Goal: Find specific page/section: Find specific page/section

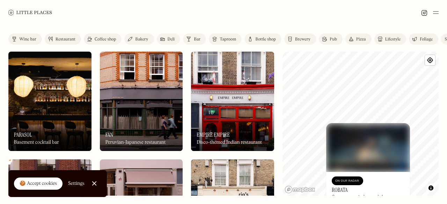
scroll to position [1693, 0]
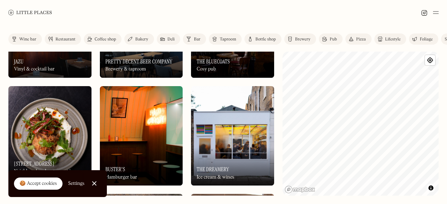
click at [282, 164] on div "Label Wine bar Restaurant Coffee shop Bakery Deli Bar Taproom Bottle shop Brewe…" at bounding box center [223, 114] width 447 height 179
click at [350, 197] on div "Label Wine bar Restaurant Coffee shop Bakery Deli Bar Taproom Bottle shop Brewe…" at bounding box center [223, 114] width 447 height 179
click at [447, 118] on div "Label Wine bar Restaurant Coffee shop Bakery Deli Bar Taproom Bottle shop Brewe…" at bounding box center [223, 114] width 447 height 179
click at [408, 204] on html "Places Map Store About Apply 🍪 Accept cookies Settings Close Cookie Popup Close…" at bounding box center [223, 102] width 447 height 204
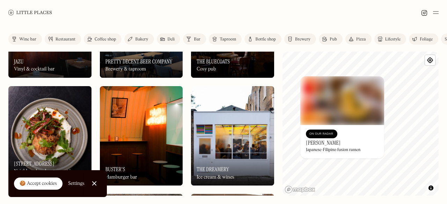
click at [314, 188] on link "Mapbox homepage" at bounding box center [300, 190] width 31 height 8
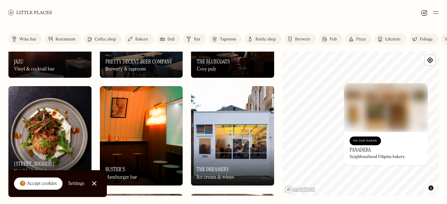
click at [408, 144] on div "© Mapbox © OpenStreetMap Improve this map On Our Radar Panadera Neighbourhood F…" at bounding box center [360, 124] width 156 height 144
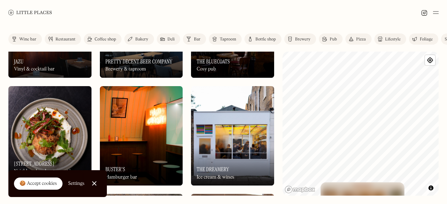
click at [275, 204] on html "Places Map Store About Apply 🍪 Accept cookies Settings Close Cookie Popup Close…" at bounding box center [223, 102] width 447 height 204
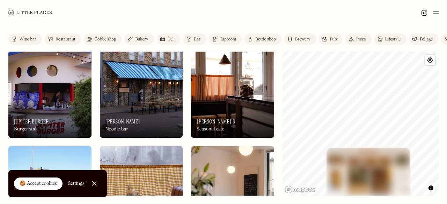
scroll to position [1849, 0]
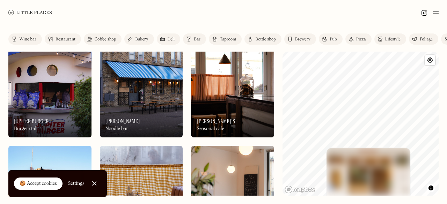
click at [26, 38] on div "Wine bar" at bounding box center [27, 39] width 17 height 4
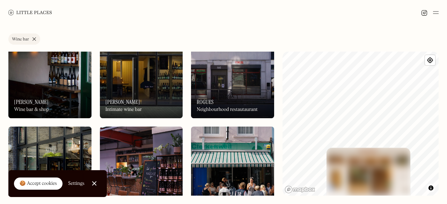
scroll to position [572, 0]
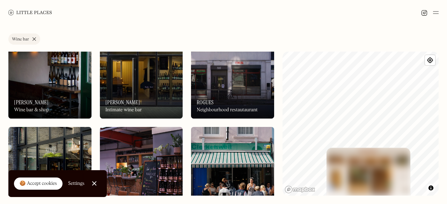
click at [50, 71] on img at bounding box center [49, 69] width 83 height 100
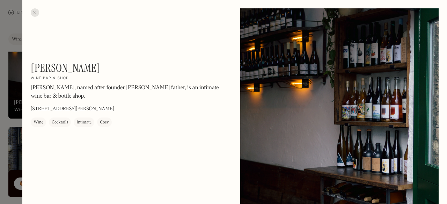
click at [35, 13] on div at bounding box center [35, 12] width 8 height 8
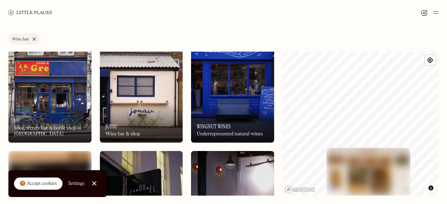
scroll to position [764, 0]
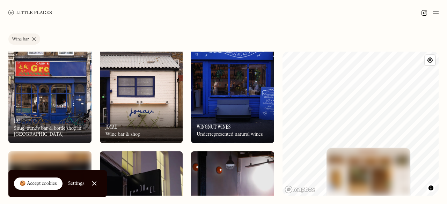
click at [135, 106] on div "On Our Radar Joyau Wine bar & shop" at bounding box center [141, 124] width 83 height 38
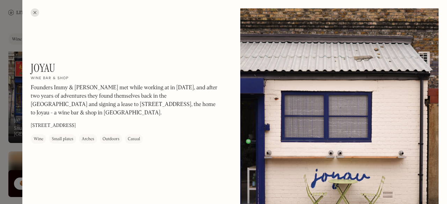
click at [35, 16] on div at bounding box center [35, 12] width 8 height 8
